Goal: Check status: Check status

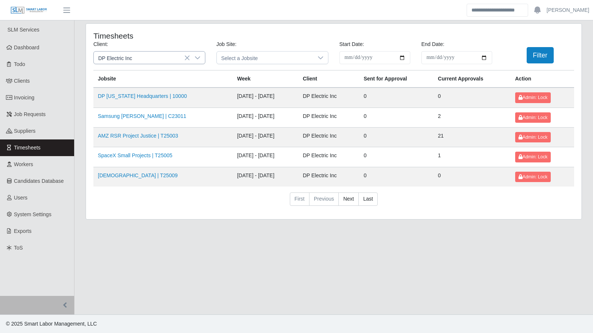
click at [196, 59] on icon at bounding box center [198, 58] width 6 height 6
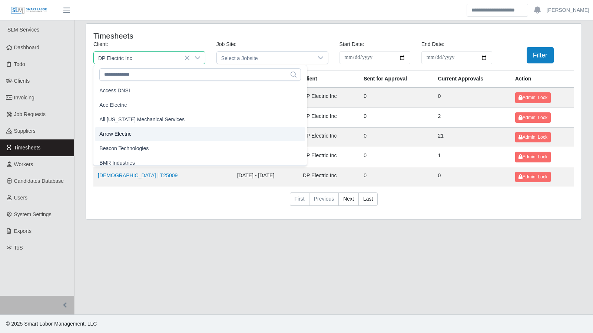
click at [154, 132] on li "Arrow Electric" at bounding box center [200, 134] width 210 height 14
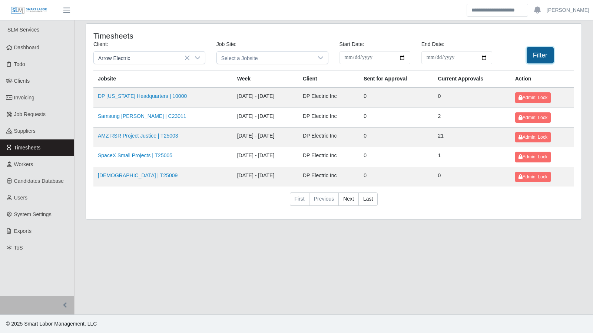
click at [542, 59] on button "Filter" at bounding box center [540, 55] width 27 height 16
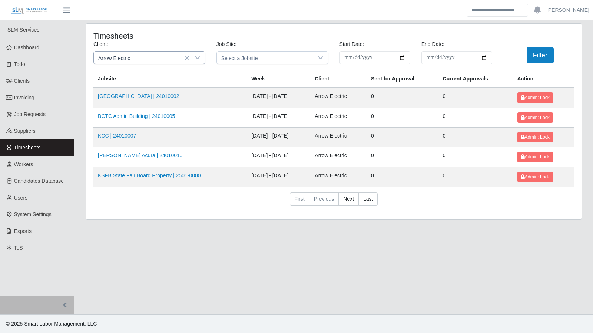
click at [196, 58] on icon at bounding box center [198, 58] width 6 height 6
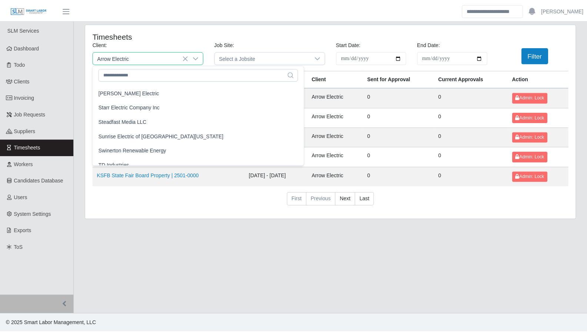
scroll to position [731, 0]
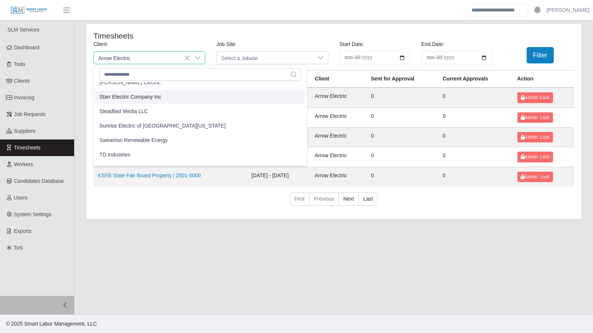
click at [149, 98] on span "Starr Electric Company Inc" at bounding box center [130, 97] width 62 height 8
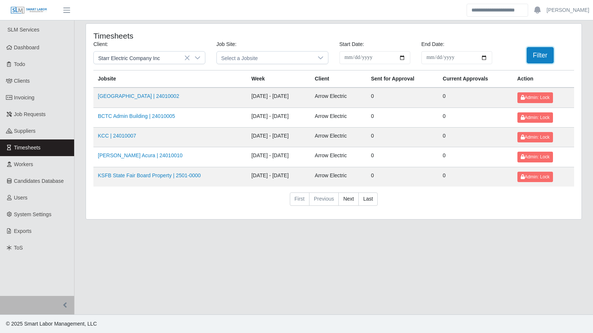
click at [543, 56] on button "Filter" at bounding box center [540, 55] width 27 height 16
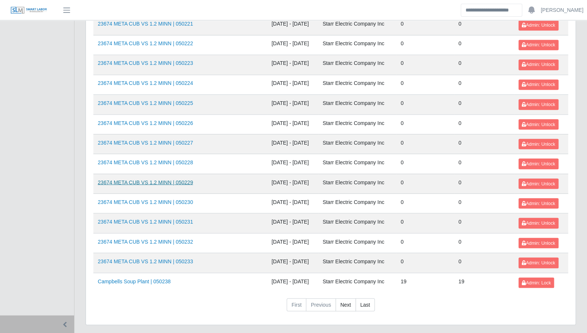
scroll to position [785, 0]
click at [344, 298] on link "Next" at bounding box center [346, 304] width 20 height 13
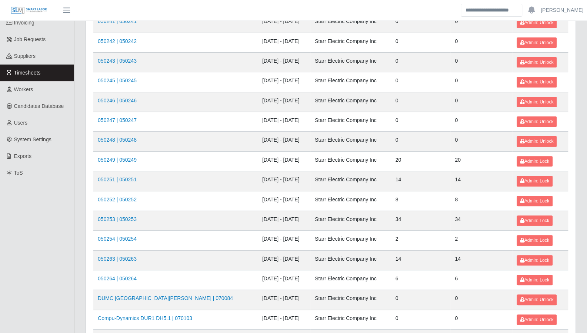
scroll to position [80, 0]
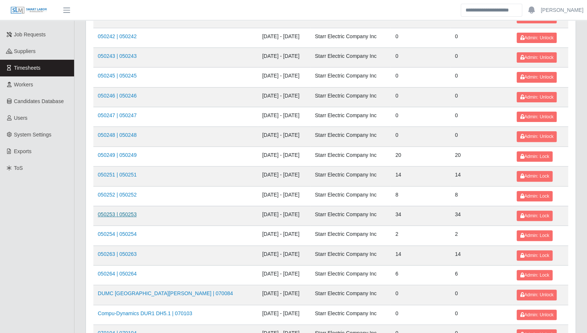
click at [123, 211] on link "050253 | 050253" at bounding box center [117, 214] width 39 height 6
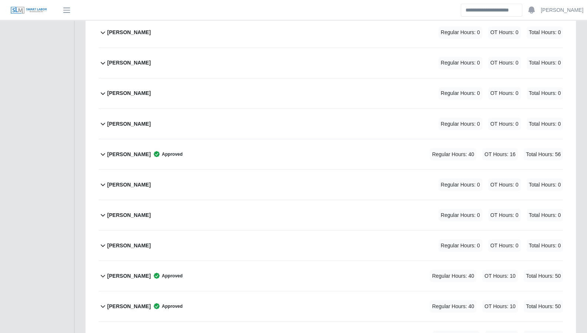
scroll to position [788, 0]
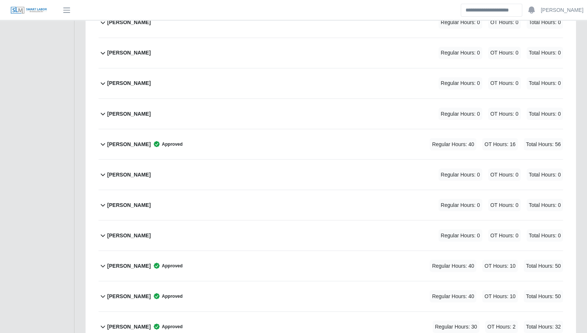
click at [103, 261] on icon at bounding box center [103, 265] width 9 height 9
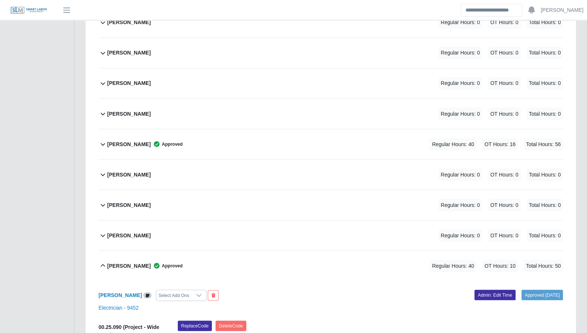
click at [139, 262] on b "Jose Montenegro" at bounding box center [128, 266] width 43 height 8
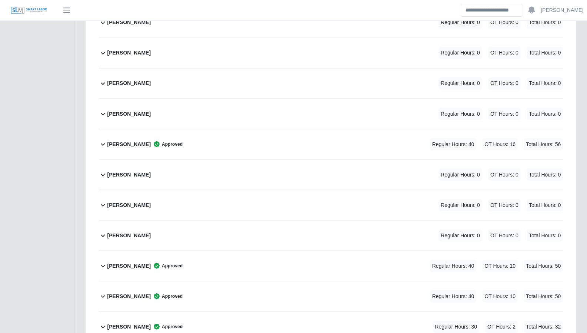
click at [139, 262] on b "Jose Montenegro" at bounding box center [128, 266] width 43 height 8
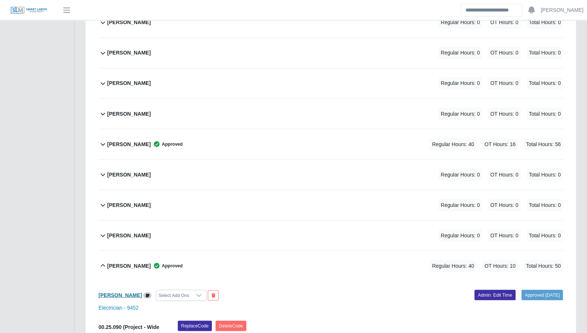
click at [123, 292] on b "Jose Montenegro" at bounding box center [120, 295] width 43 height 6
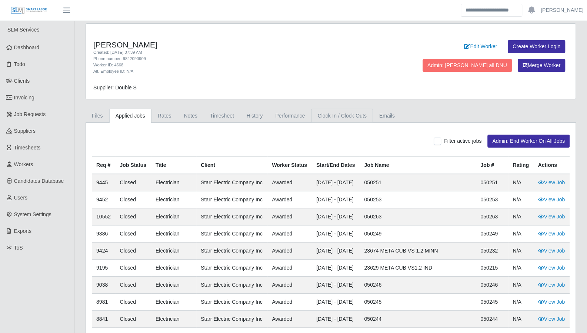
click at [349, 116] on link "Clock-In / Clock-Outs" at bounding box center [342, 116] width 62 height 14
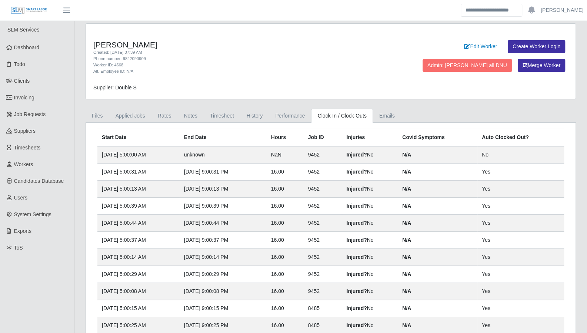
drag, startPoint x: 43, startPoint y: 54, endPoint x: 27, endPoint y: 15, distance: 41.8
click at [43, 54] on link "Dashboard" at bounding box center [37, 47] width 74 height 17
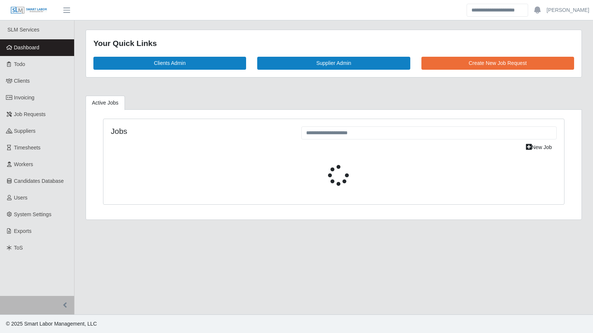
select select "****"
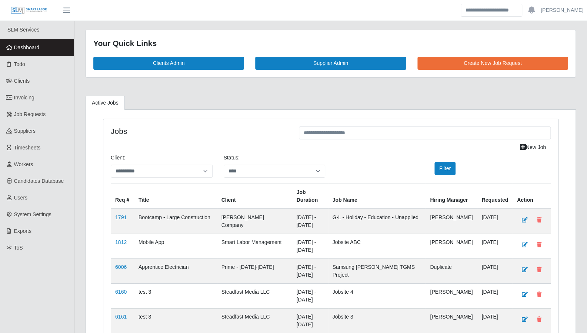
click at [22, 49] on span "Dashboard" at bounding box center [27, 47] width 26 height 6
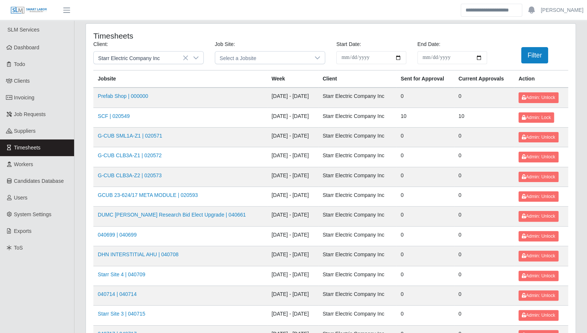
drag, startPoint x: 572, startPoint y: 219, endPoint x: 535, endPoint y: 225, distance: 37.1
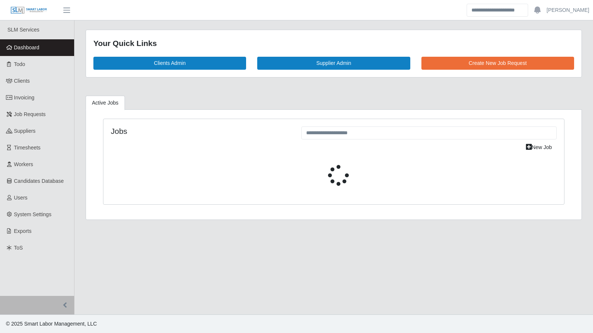
select select "****"
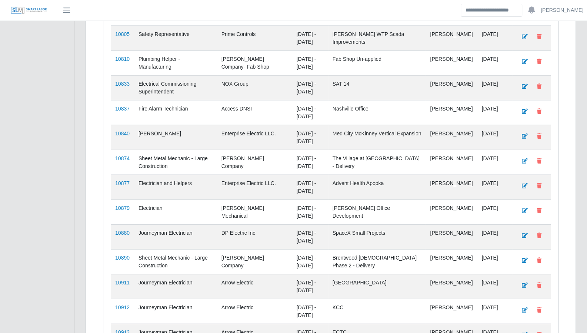
scroll to position [1052, 0]
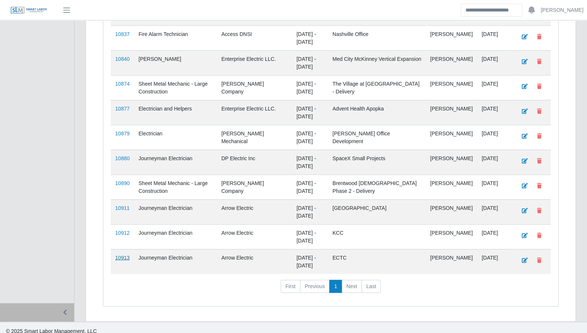
click at [121, 255] on link "10913" at bounding box center [122, 258] width 14 height 6
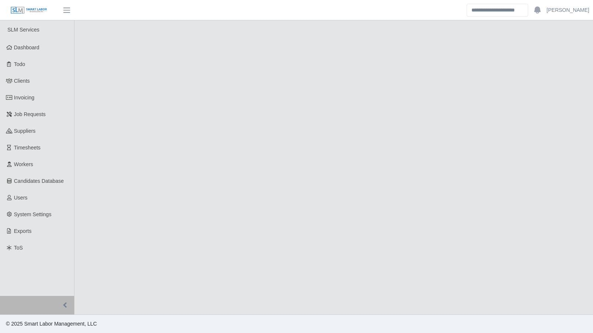
select select "****"
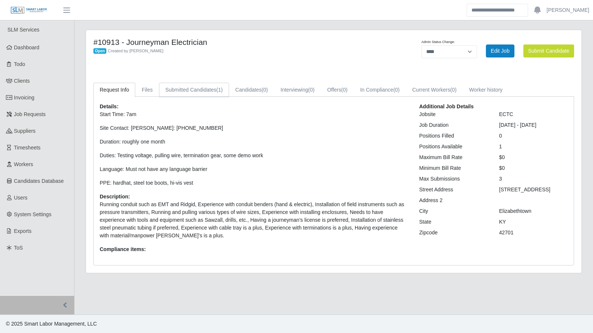
click at [209, 93] on link "Submitted Candidates (1)" at bounding box center [194, 90] width 70 height 14
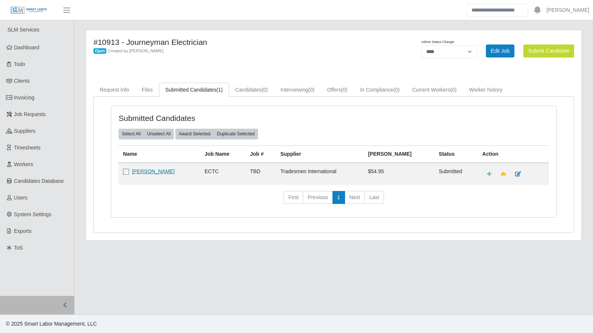
click at [150, 170] on link "Robert Moore" at bounding box center [153, 171] width 43 height 6
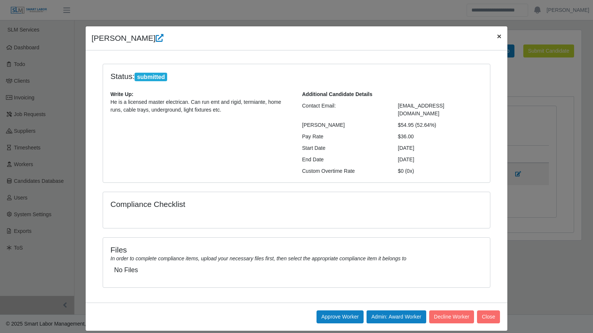
click at [501, 39] on span "×" at bounding box center [499, 36] width 4 height 9
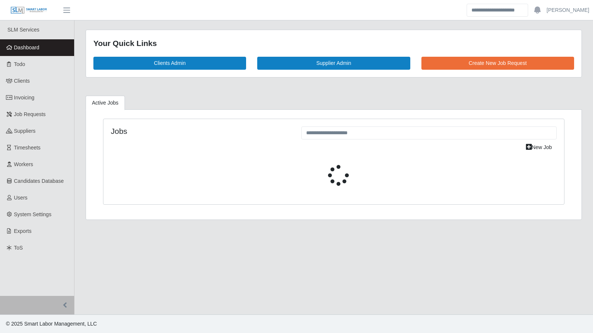
select select "****"
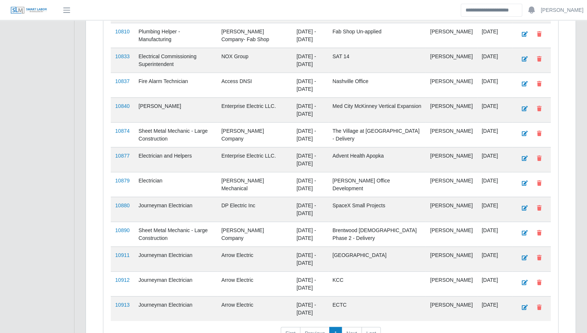
scroll to position [1052, 0]
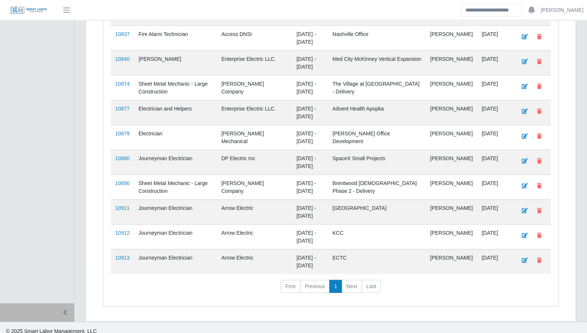
click at [118, 229] on td "10912" at bounding box center [122, 236] width 23 height 25
click at [122, 230] on link "10912" at bounding box center [122, 233] width 14 height 6
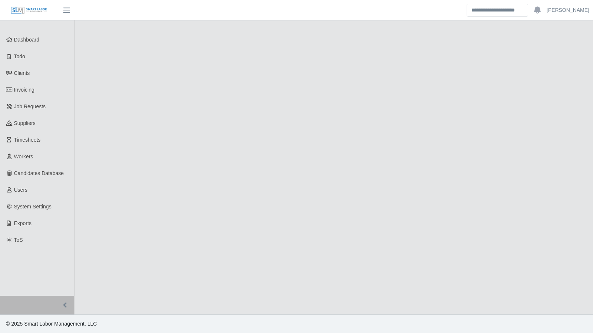
select select "****"
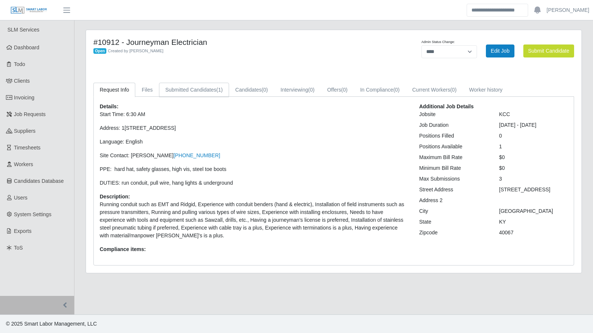
click at [212, 89] on link "Submitted Candidates (1)" at bounding box center [194, 90] width 70 height 14
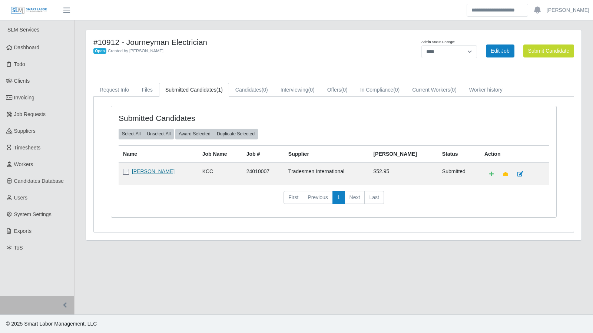
click at [157, 169] on link "Rodolfo Boixfinseca" at bounding box center [153, 171] width 43 height 6
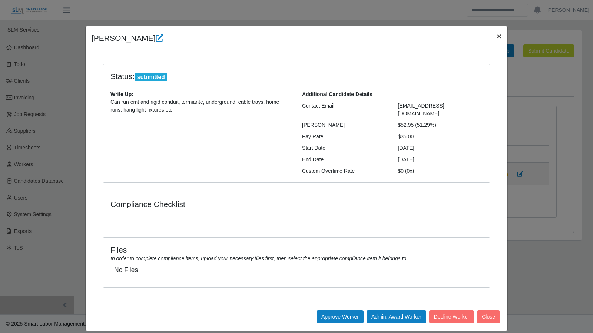
click at [500, 38] on span "×" at bounding box center [499, 36] width 4 height 9
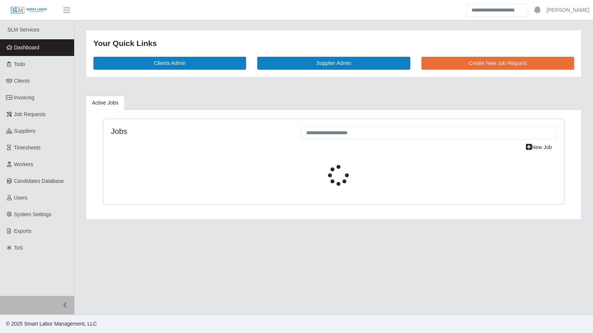
select select "****"
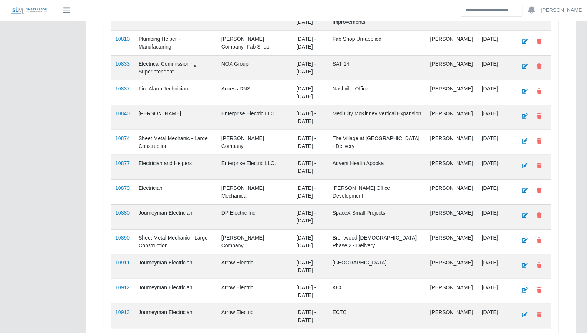
scroll to position [1052, 0]
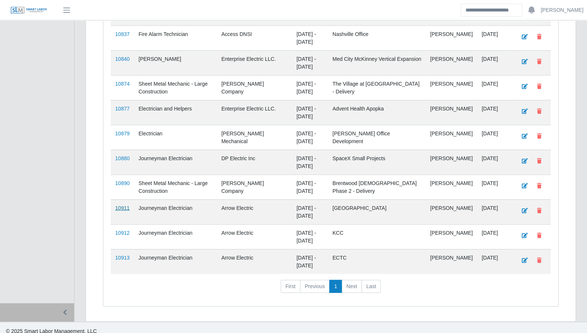
click at [124, 205] on link "10911" at bounding box center [122, 208] width 14 height 6
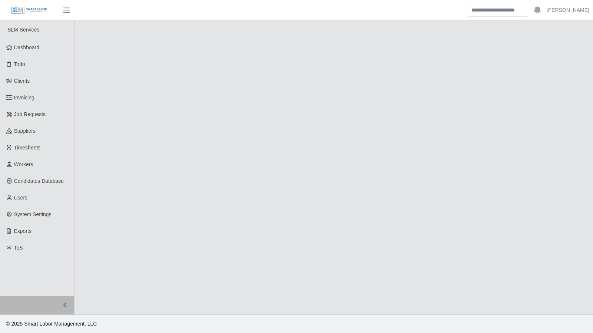
select select "****"
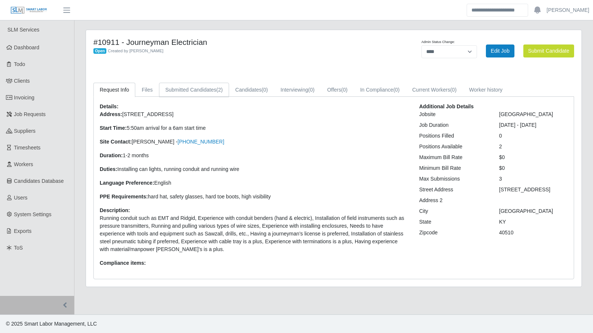
click at [191, 83] on link "Submitted Candidates (2)" at bounding box center [194, 90] width 70 height 14
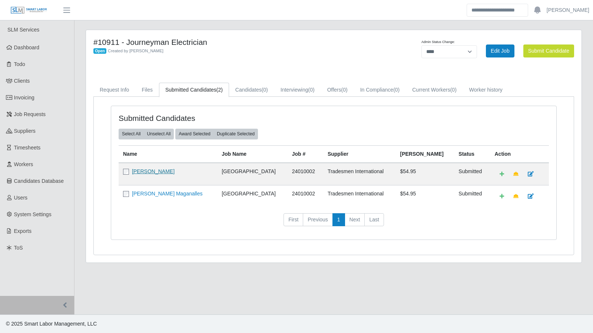
click at [145, 172] on link "[PERSON_NAME]" at bounding box center [153, 171] width 43 height 6
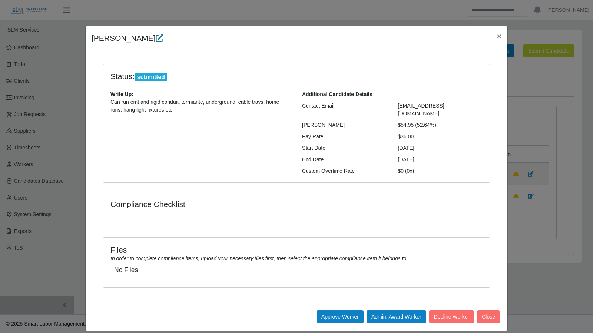
click at [156, 41] on icon at bounding box center [160, 38] width 8 height 8
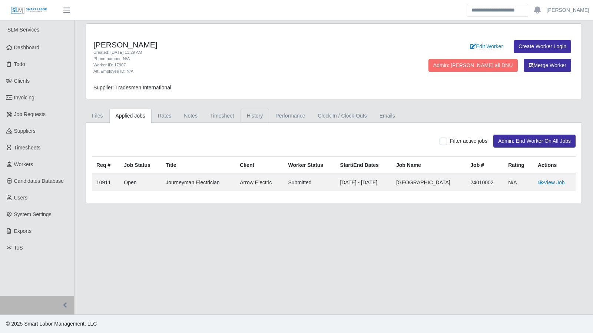
click at [241, 118] on link "History" at bounding box center [255, 116] width 29 height 14
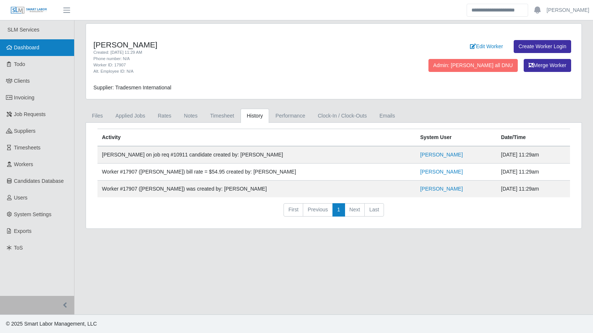
click at [20, 50] on span "Dashboard" at bounding box center [27, 47] width 26 height 6
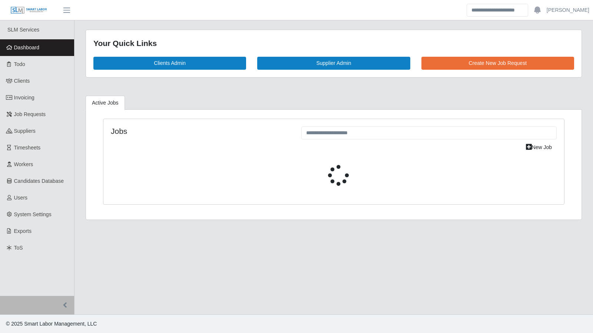
select select "****"
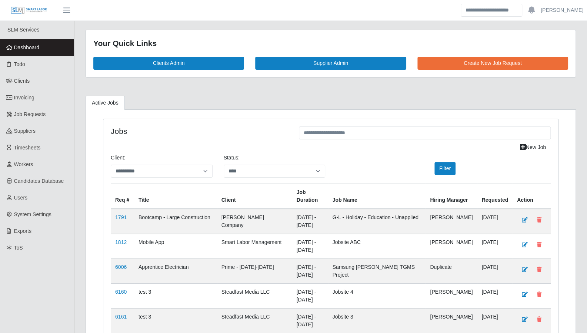
drag, startPoint x: 21, startPoint y: 65, endPoint x: 282, endPoint y: 157, distance: 276.8
click at [21, 65] on span "Todo" at bounding box center [19, 64] width 11 height 6
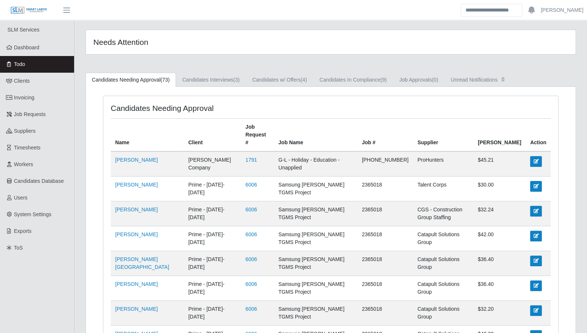
click at [35, 66] on link "Todo" at bounding box center [37, 64] width 74 height 17
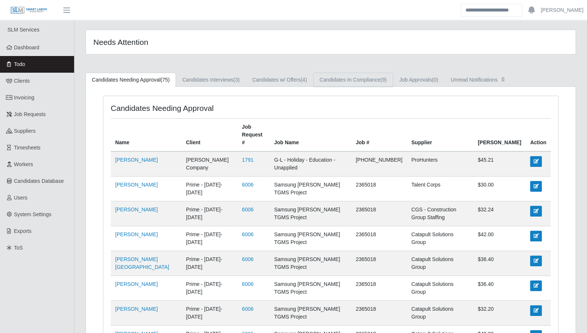
click at [365, 85] on link "Candidates In Compliance (9)" at bounding box center [354, 80] width 80 height 14
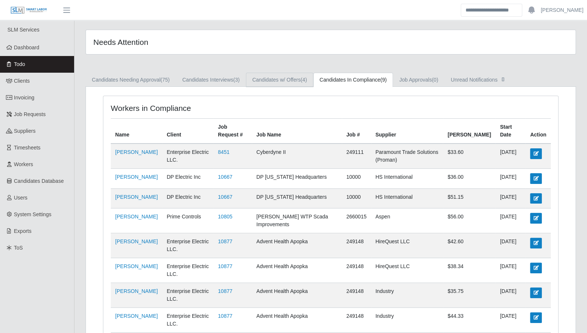
click at [292, 83] on link "Candidates w/ Offers (4)" at bounding box center [279, 80] width 67 height 14
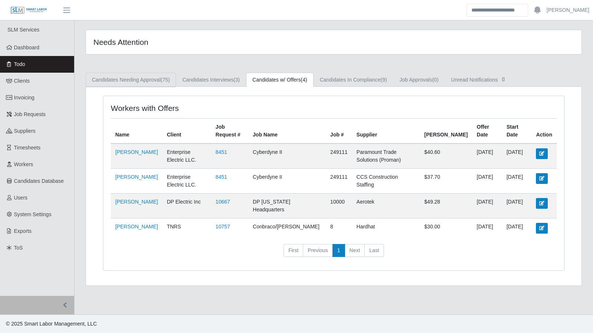
click at [139, 77] on link "Candidates Needing Approval (75)" at bounding box center [131, 80] width 90 height 14
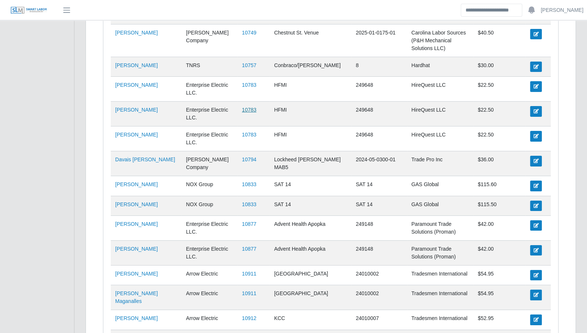
scroll to position [1644, 0]
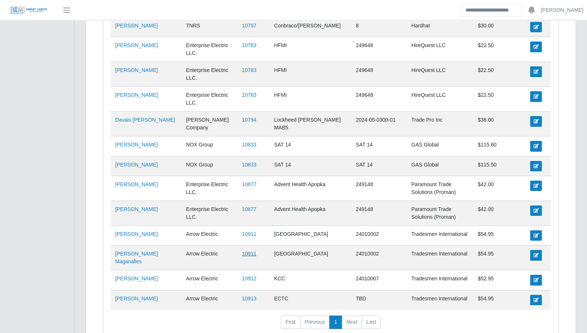
click at [242, 251] on link "10911" at bounding box center [249, 254] width 14 height 6
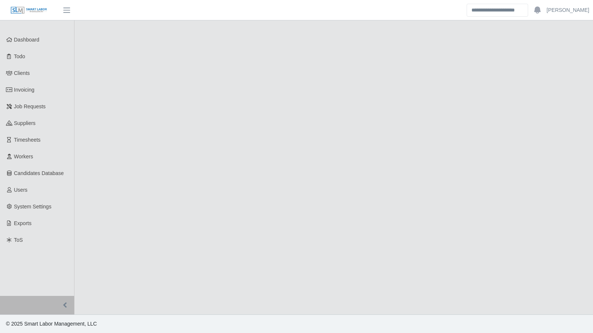
select select "****"
